Goal: Navigation & Orientation: Find specific page/section

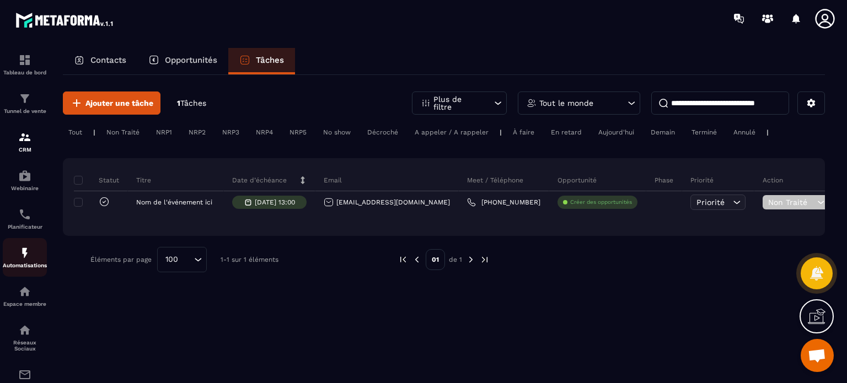
click at [20, 272] on link "Automatisations" at bounding box center [25, 257] width 44 height 39
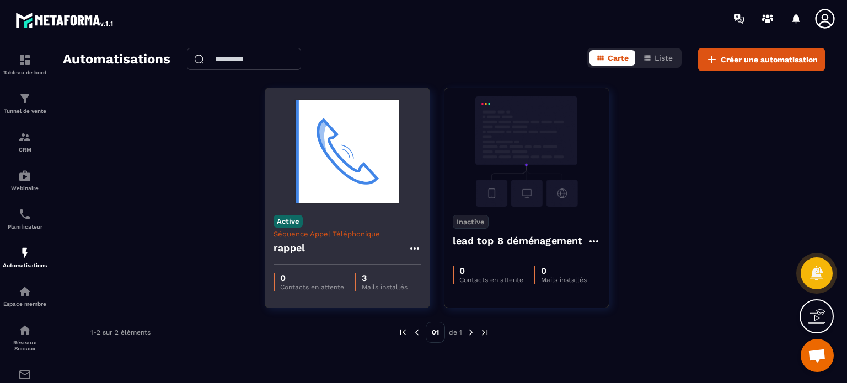
click at [415, 244] on icon at bounding box center [414, 248] width 13 height 13
click at [423, 314] on icon "button" at bounding box center [424, 315] width 10 height 10
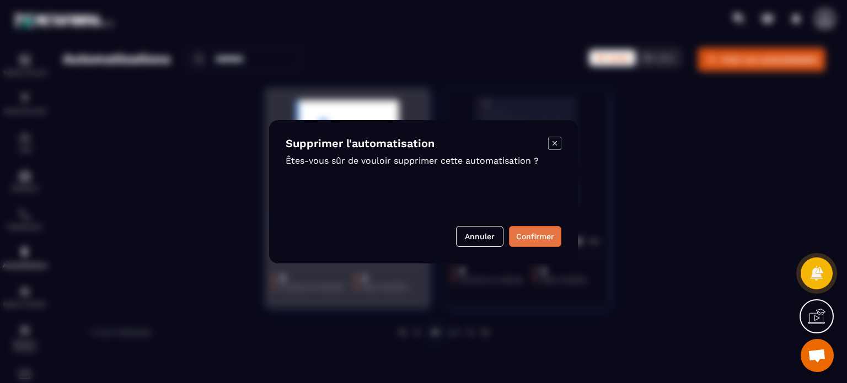
click at [546, 235] on button "Confirmer" at bounding box center [535, 236] width 52 height 21
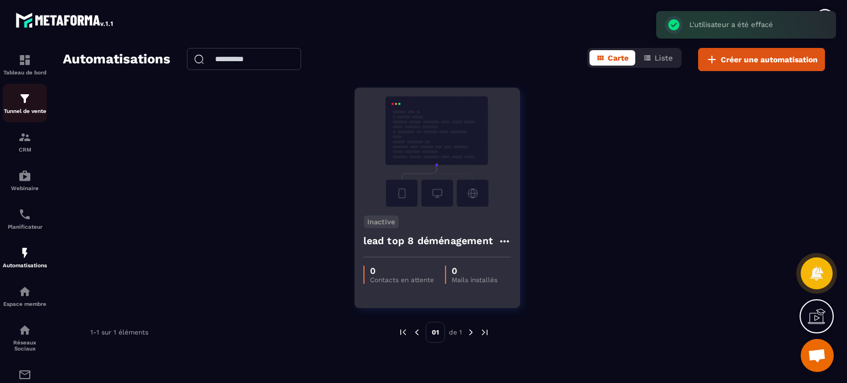
click at [20, 107] on div "Tunnel de vente" at bounding box center [25, 103] width 44 height 22
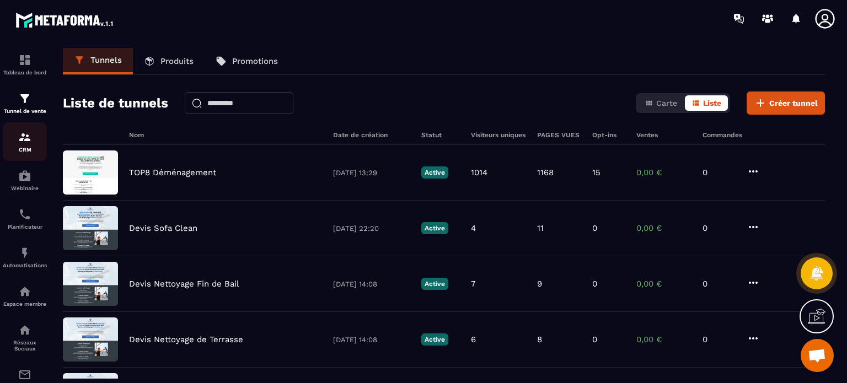
click at [26, 149] on p "CRM" at bounding box center [25, 150] width 44 height 6
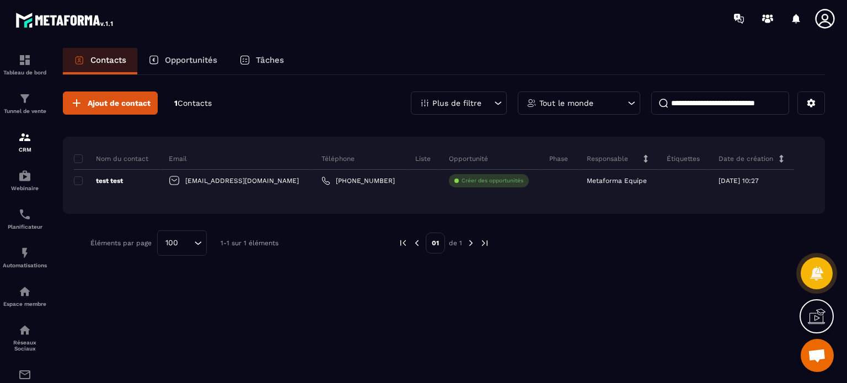
click at [260, 64] on p "Tâches" at bounding box center [270, 60] width 28 height 10
